Goal: Information Seeking & Learning: Learn about a topic

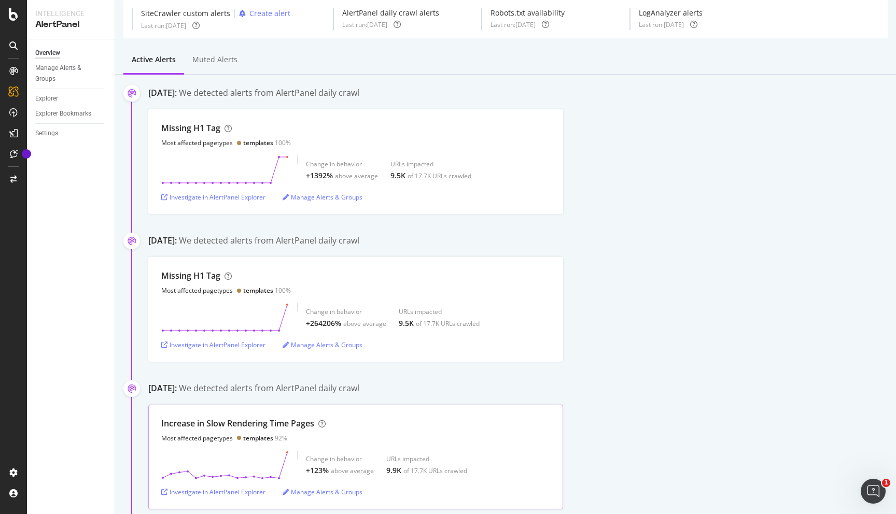
scroll to position [43, 0]
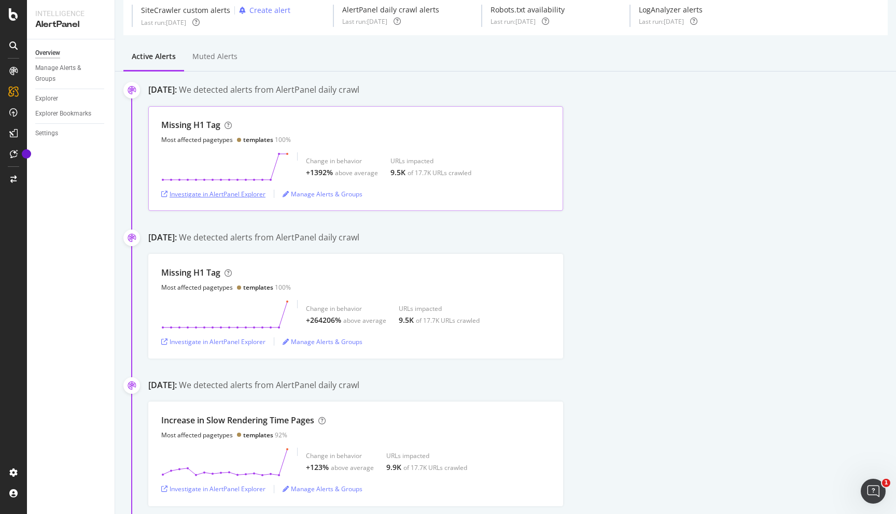
click at [241, 194] on div "Investigate in AlertPanel Explorer" at bounding box center [213, 194] width 104 height 9
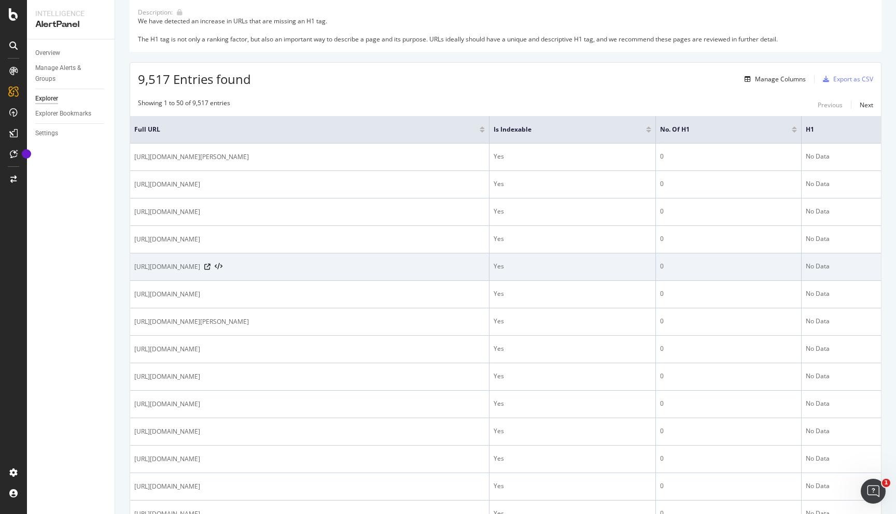
scroll to position [146, 0]
click at [210, 268] on icon at bounding box center [207, 266] width 6 height 6
